Goal: Transaction & Acquisition: Purchase product/service

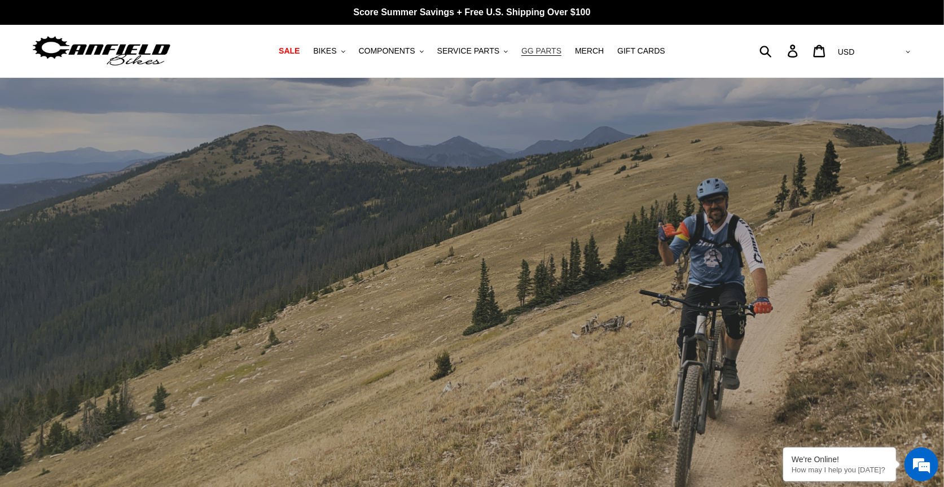
click at [546, 51] on span "GG PARTS" at bounding box center [542, 51] width 40 height 10
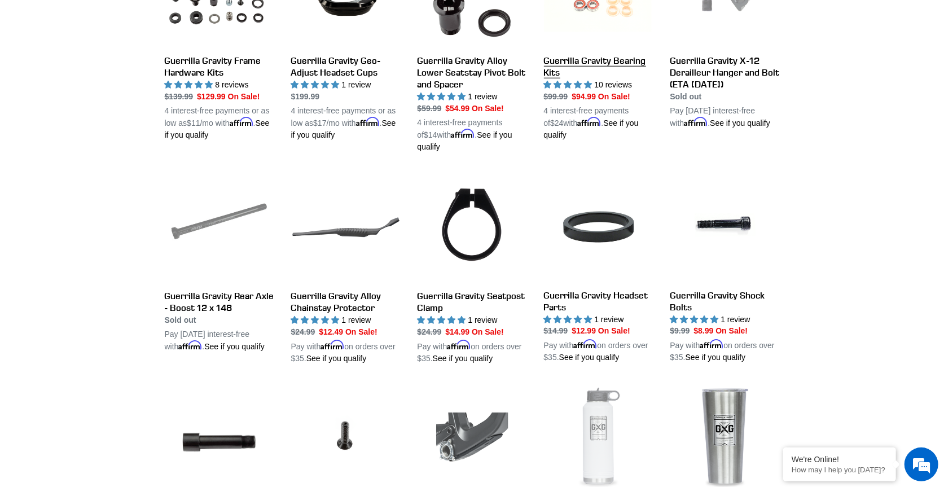
click at [611, 56] on link "Guerrilla Gravity Bearing Kits" at bounding box center [598, 39] width 109 height 204
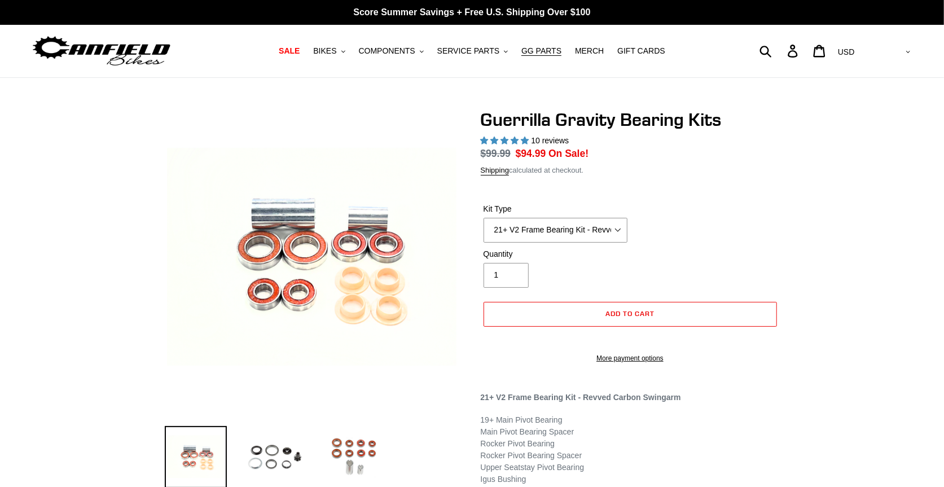
select select "highest-rating"
click at [606, 221] on select "21+ V2 Frame Bearing Kit - Revved Carbon Swingarm - In Stock 19+ V1 Frame Beari…" at bounding box center [556, 230] width 144 height 25
select select "19+ Headset Complete Bearing Kit (ETA 9/30/25)"
click at [484, 218] on select "21+ V2 Frame Bearing Kit - Revved Carbon Swingarm - In Stock 19+ V1 Frame Beari…" at bounding box center [556, 230] width 144 height 25
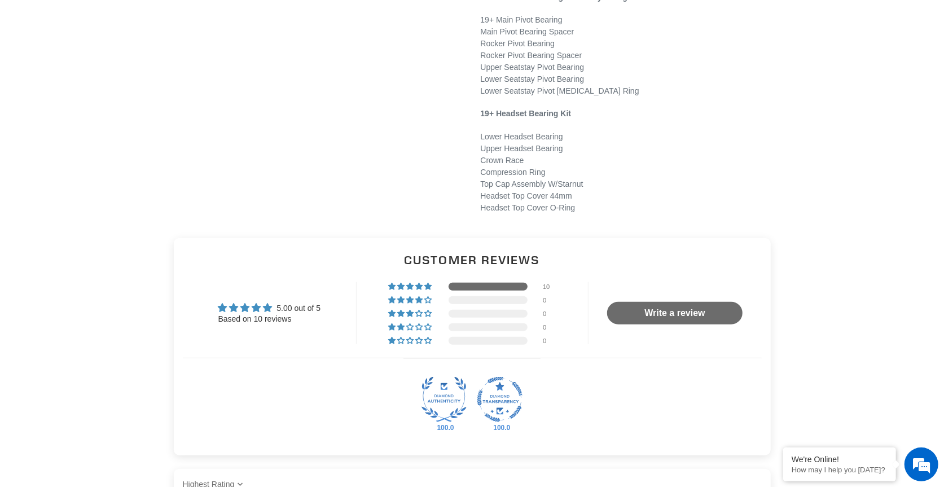
scroll to position [584, 0]
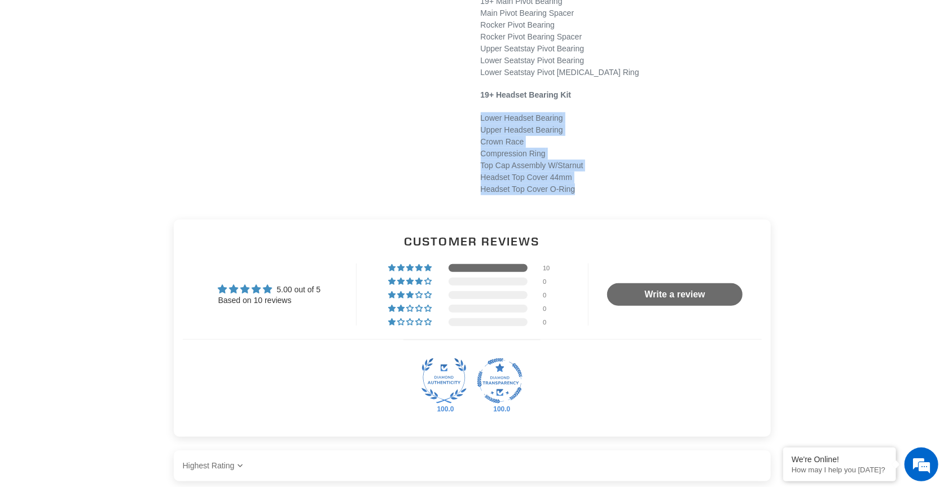
drag, startPoint x: 481, startPoint y: 130, endPoint x: 595, endPoint y: 196, distance: 131.5
click at [595, 195] on p "Lower Headset Bearing Upper Headset Bearing Crown Race Compression Ring Top Cap…" at bounding box center [630, 153] width 299 height 83
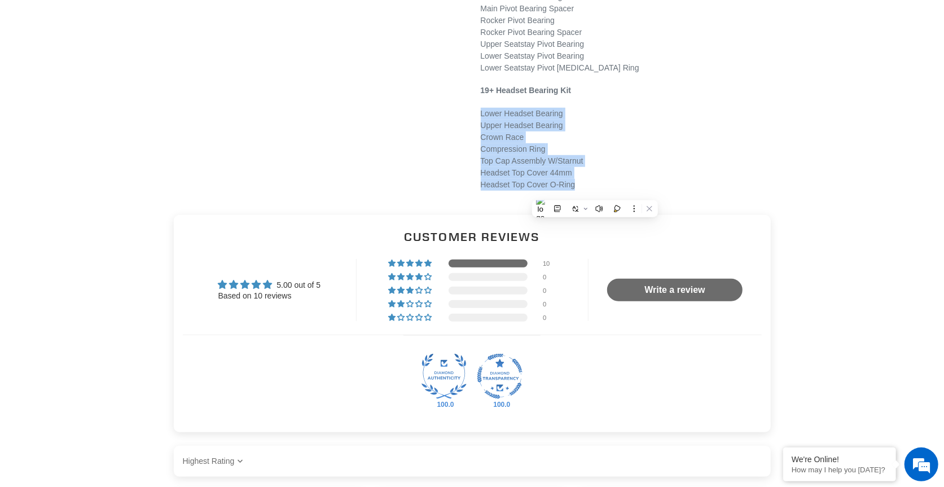
click at [654, 170] on p "Lower Headset Bearing Upper Headset Bearing Crown Race Compression Ring Top Cap…" at bounding box center [630, 149] width 299 height 83
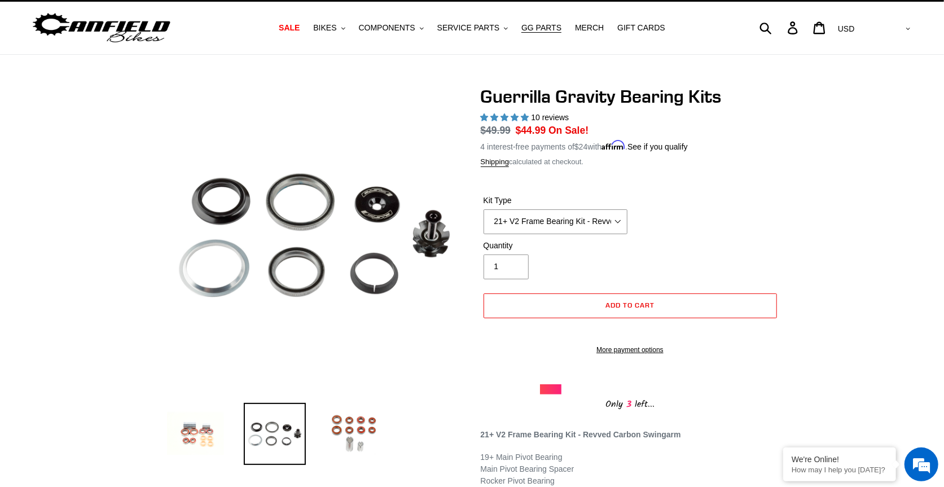
scroll to position [0, 0]
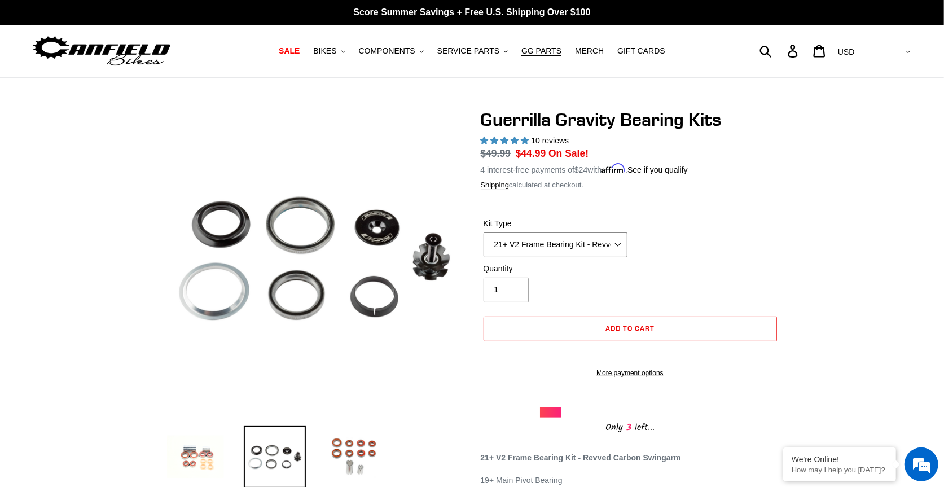
click at [612, 246] on select "21+ V2 Frame Bearing Kit - Revved Carbon Swingarm - In Stock 19+ V1 Frame Beari…" at bounding box center [556, 245] width 144 height 25
click at [620, 244] on select "21+ V2 Frame Bearing Kit - Revved Carbon Swingarm - In Stock 19+ V1 Frame Beari…" at bounding box center [556, 245] width 144 height 25
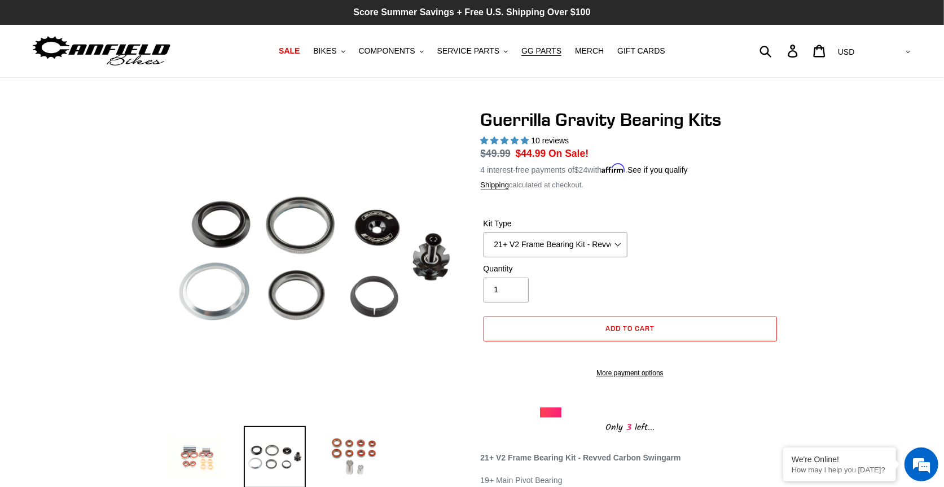
drag, startPoint x: 310, startPoint y: 268, endPoint x: 617, endPoint y: 8, distance: 401.3
